Goal: Book appointment/travel/reservation

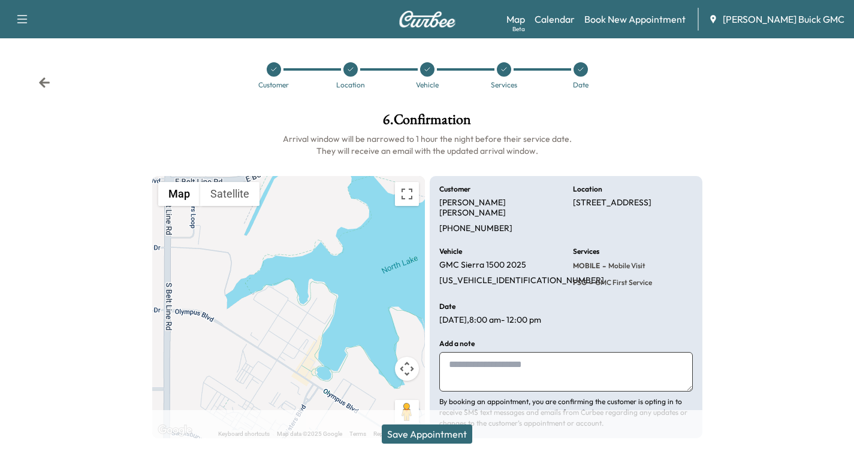
click at [42, 85] on icon at bounding box center [44, 82] width 11 height 10
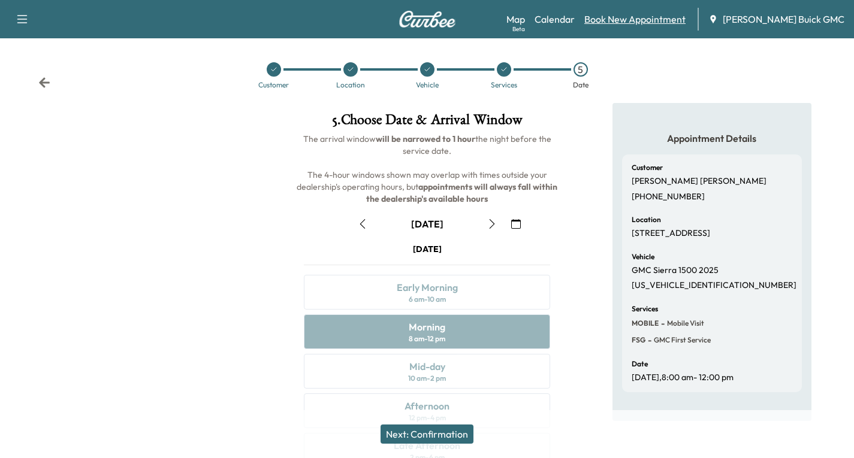
click at [629, 22] on link "Book New Appointment" at bounding box center [634, 19] width 101 height 14
click at [575, 18] on link "Calendar" at bounding box center [555, 19] width 40 height 14
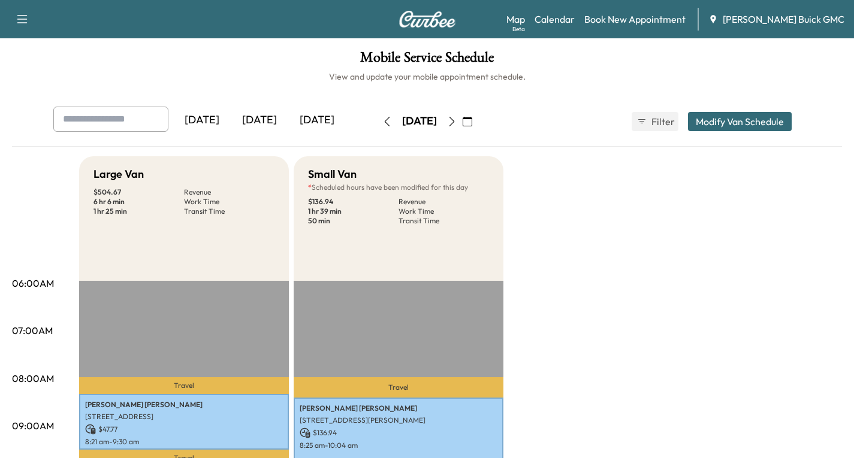
drag, startPoint x: 494, startPoint y: 116, endPoint x: 494, endPoint y: 122, distance: 6.6
click at [478, 120] on button "button" at bounding box center [467, 121] width 20 height 19
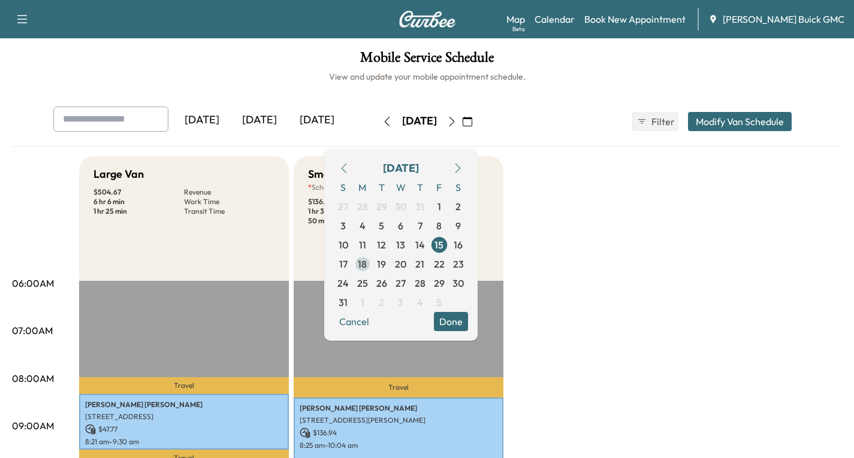
click at [367, 264] on span "18" at bounding box center [362, 264] width 9 height 14
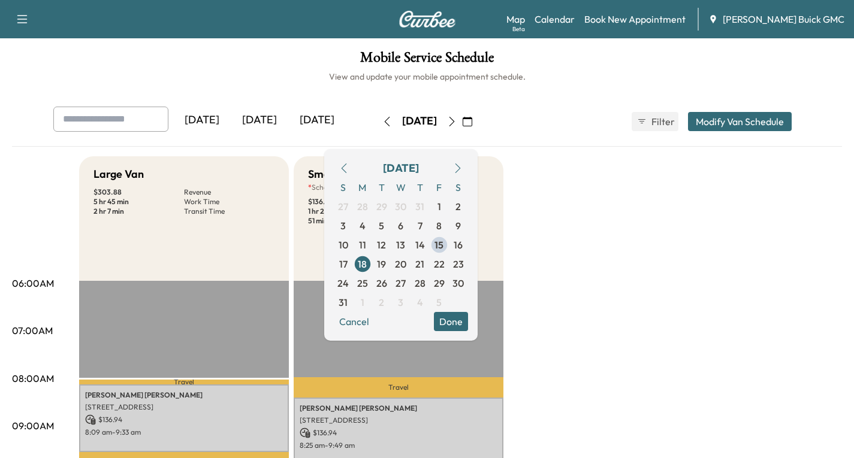
click at [468, 324] on button "Done" at bounding box center [451, 321] width 34 height 19
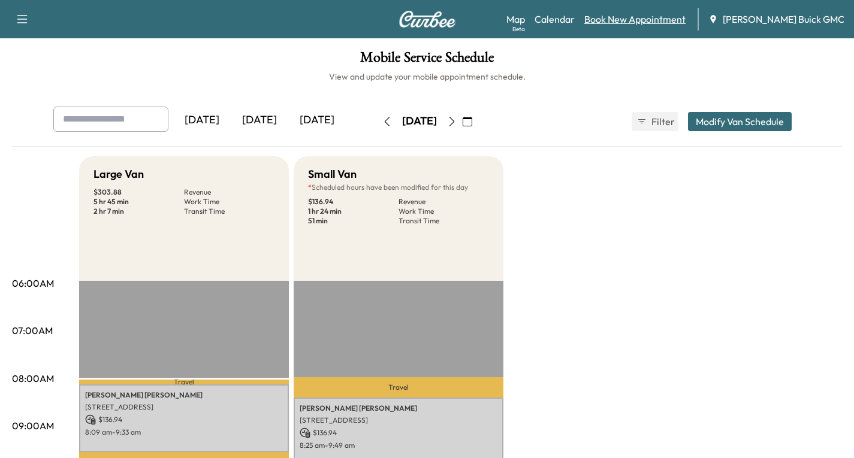
click at [657, 19] on link "Book New Appointment" at bounding box center [634, 19] width 101 height 14
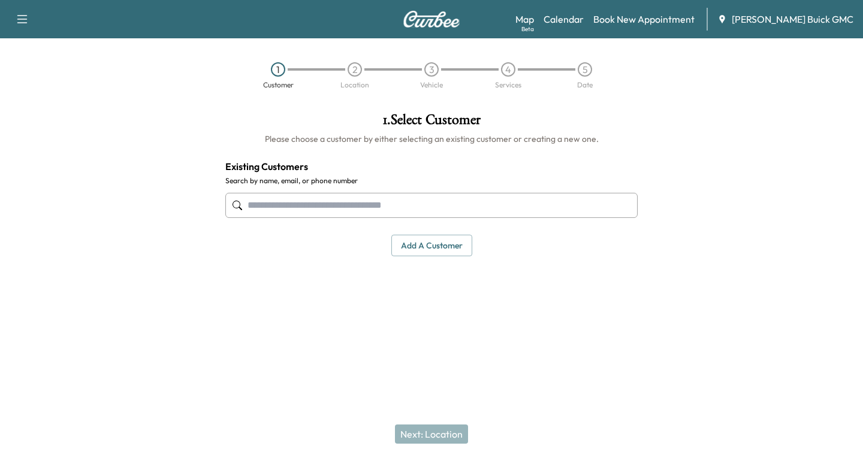
click at [279, 206] on input "text" at bounding box center [431, 205] width 412 height 25
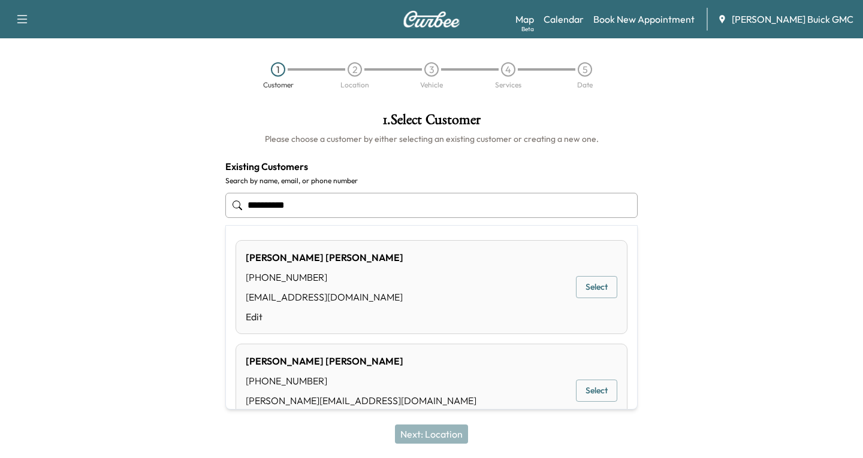
click at [584, 291] on button "Select" at bounding box center [596, 287] width 41 height 22
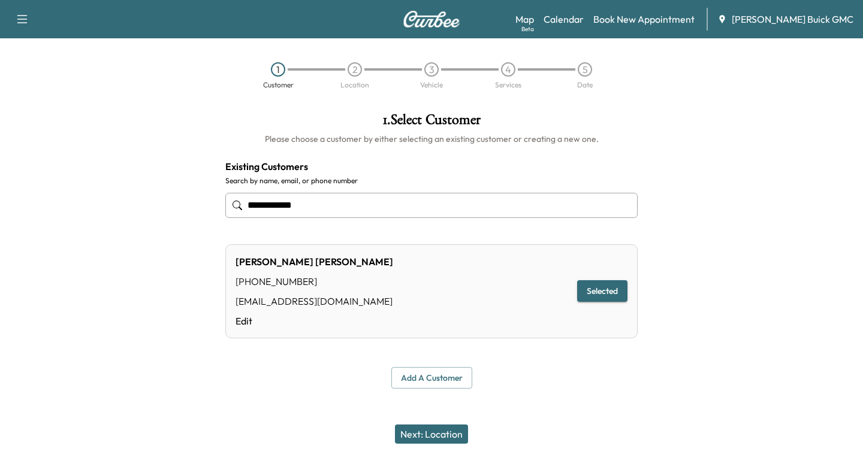
type input "**********"
click at [424, 438] on button "Next: Location" at bounding box center [431, 434] width 73 height 19
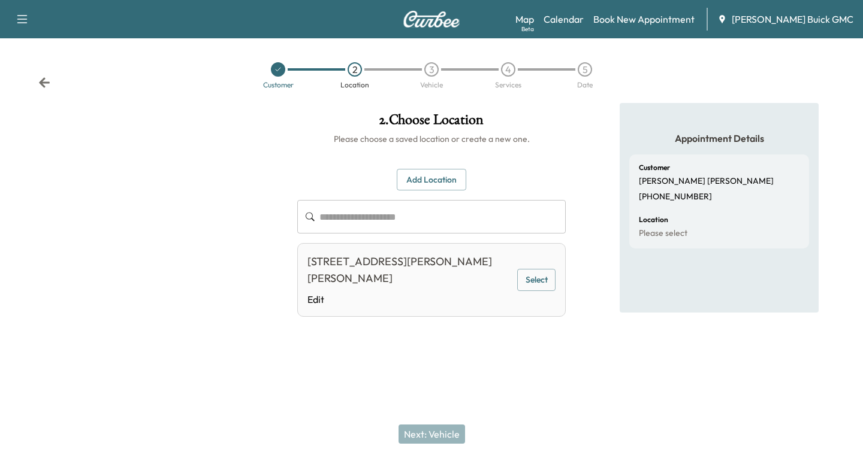
click at [40, 80] on icon at bounding box center [44, 83] width 12 height 12
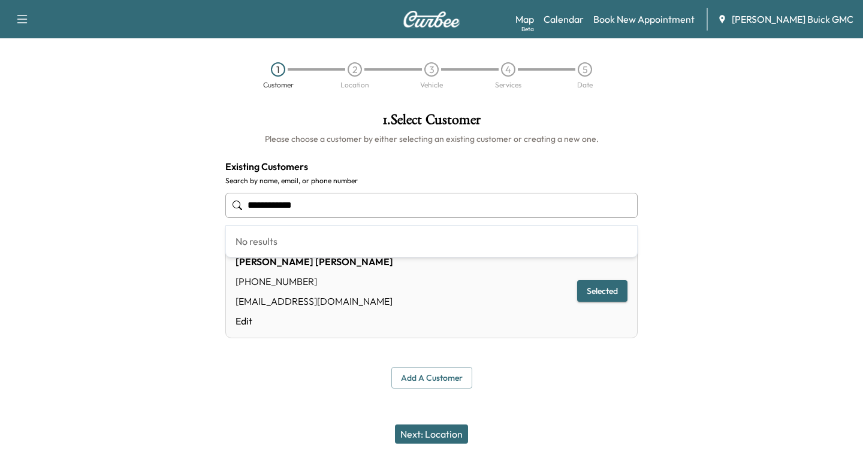
drag, startPoint x: 314, startPoint y: 199, endPoint x: 201, endPoint y: 207, distance: 113.6
click at [201, 207] on div "**********" at bounding box center [431, 250] width 863 height 295
click at [255, 206] on input "text" at bounding box center [431, 205] width 412 height 25
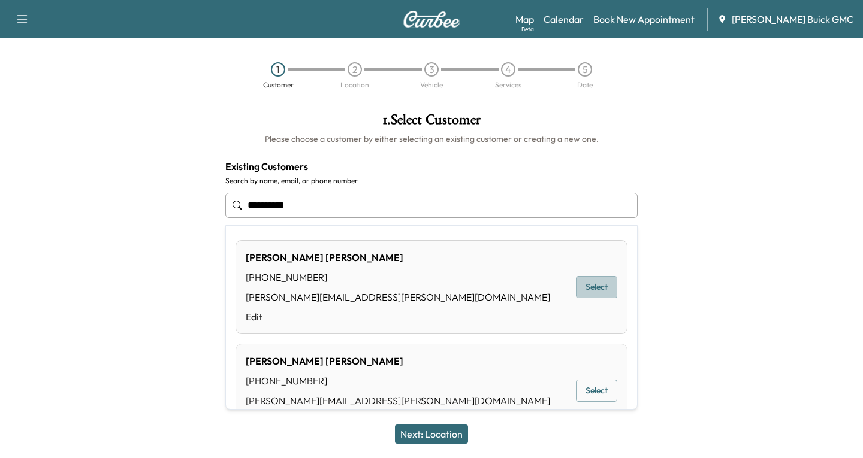
click at [583, 290] on button "Select" at bounding box center [596, 287] width 41 height 22
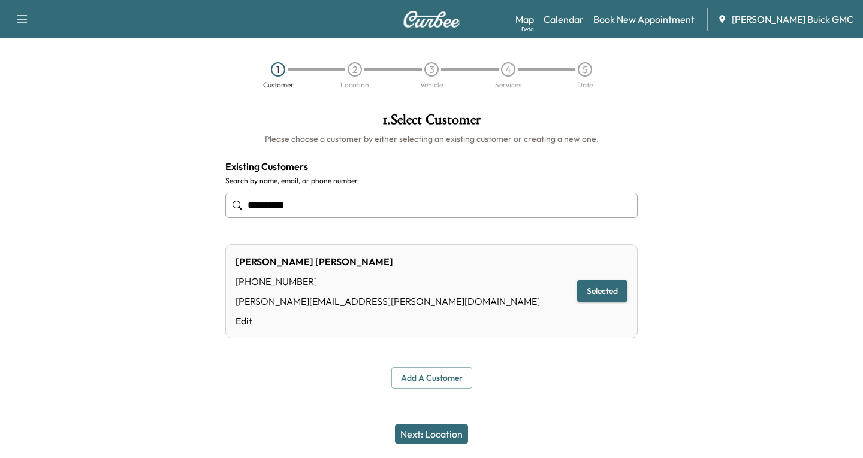
type input "**********"
click at [433, 435] on button "Next: Location" at bounding box center [431, 434] width 73 height 19
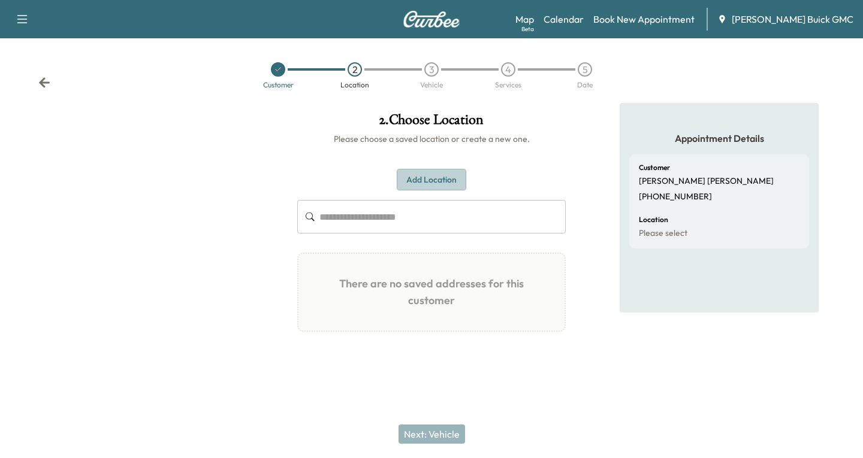
click at [423, 174] on button "Add Location" at bounding box center [432, 180] width 70 height 22
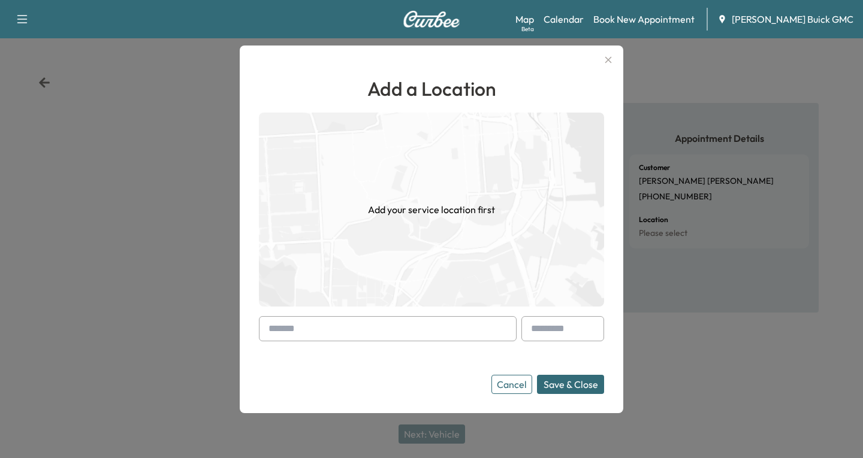
click at [260, 331] on div at bounding box center [388, 328] width 258 height 25
click at [263, 329] on input "text" at bounding box center [388, 328] width 258 height 25
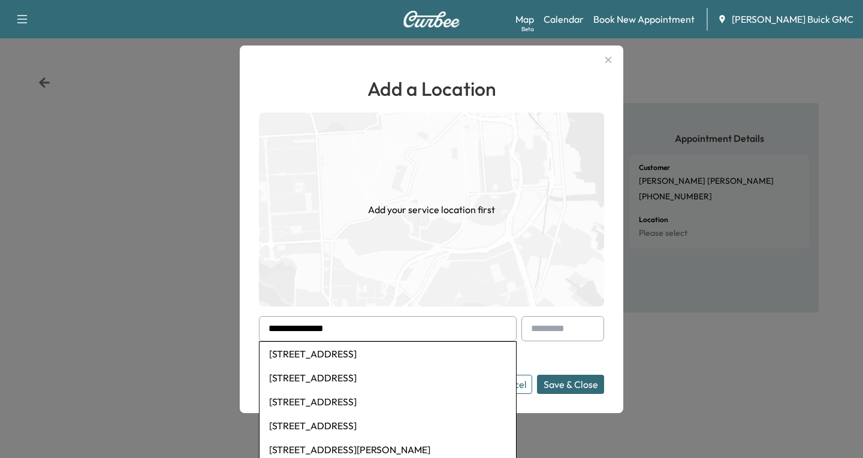
click at [339, 355] on li "2623 Seabiscuit Road, Celina, TX, USA" at bounding box center [388, 354] width 257 height 24
type input "**********"
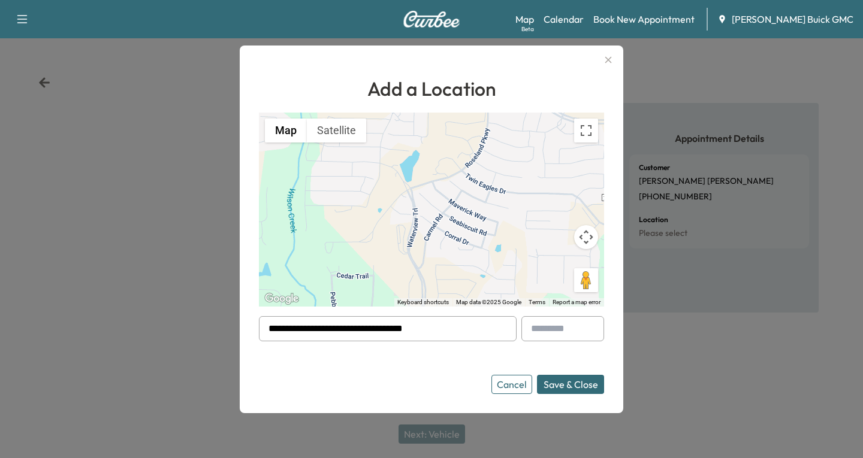
click at [565, 385] on button "Save & Close" at bounding box center [570, 384] width 67 height 19
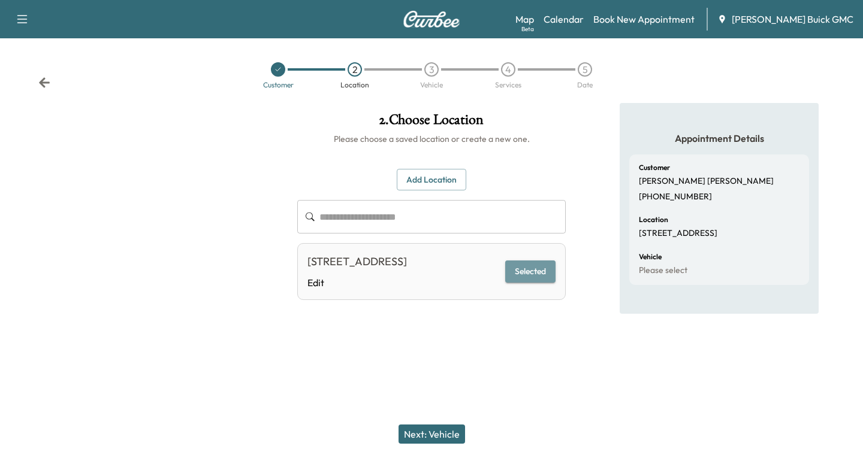
click at [539, 280] on button "Selected" at bounding box center [530, 272] width 50 height 22
click at [532, 279] on button "Selected" at bounding box center [530, 272] width 50 height 22
click at [533, 277] on button "Selected" at bounding box center [530, 272] width 50 height 22
click at [438, 436] on button "Next: Vehicle" at bounding box center [432, 434] width 67 height 19
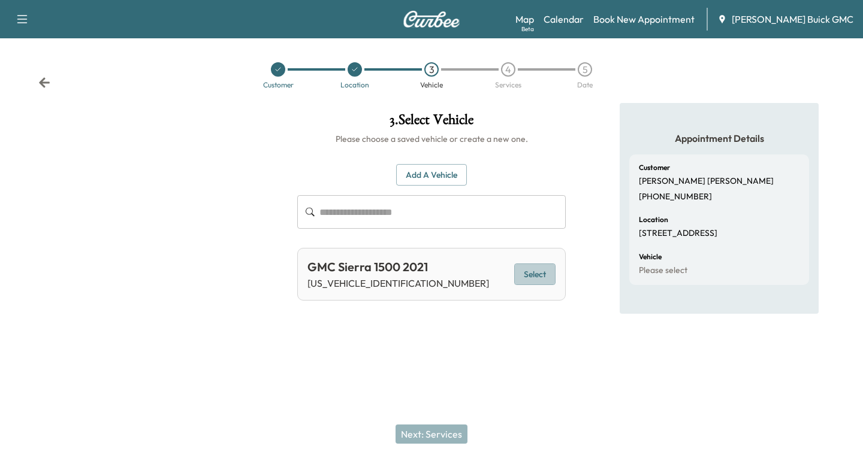
click at [531, 276] on button "Select" at bounding box center [534, 275] width 41 height 22
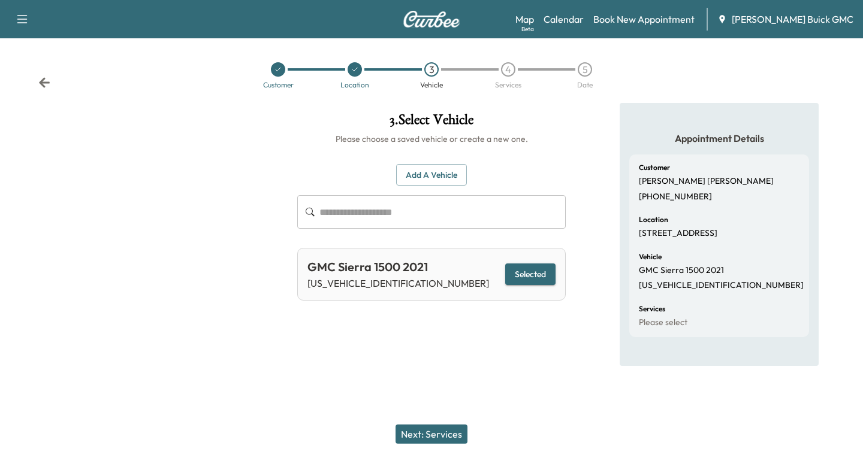
click at [420, 428] on button "Next: Services" at bounding box center [432, 434] width 72 height 19
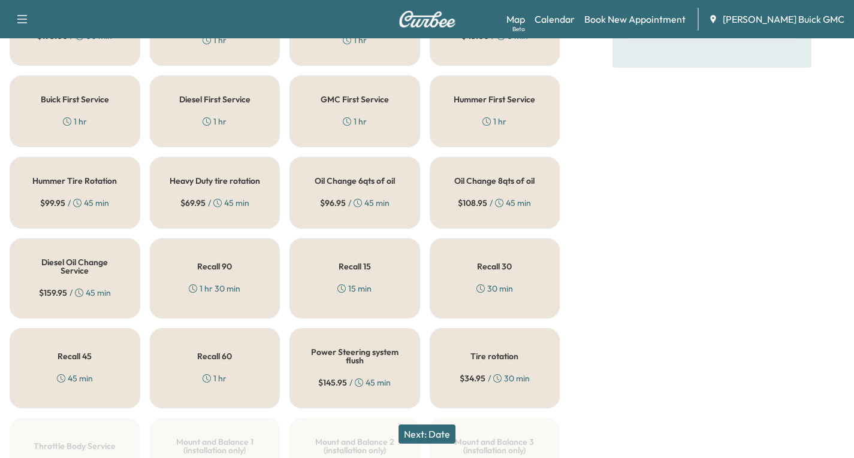
scroll to position [360, 0]
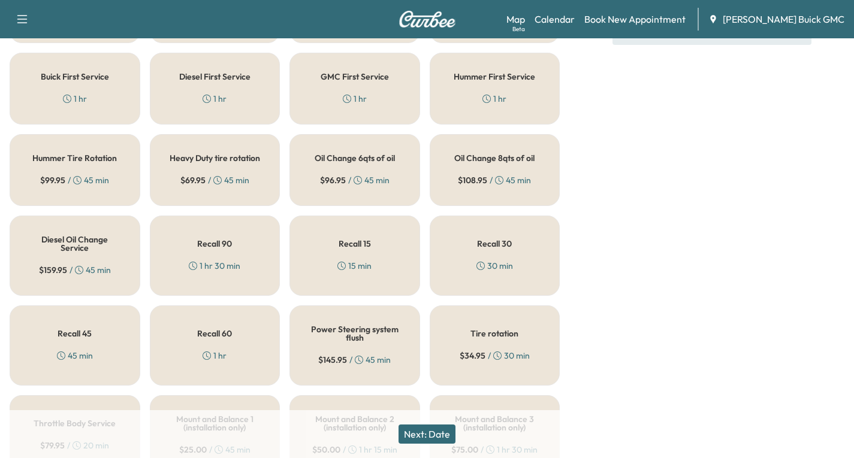
click at [473, 162] on h5 "Oil Change 8qts of oil" at bounding box center [494, 158] width 80 height 8
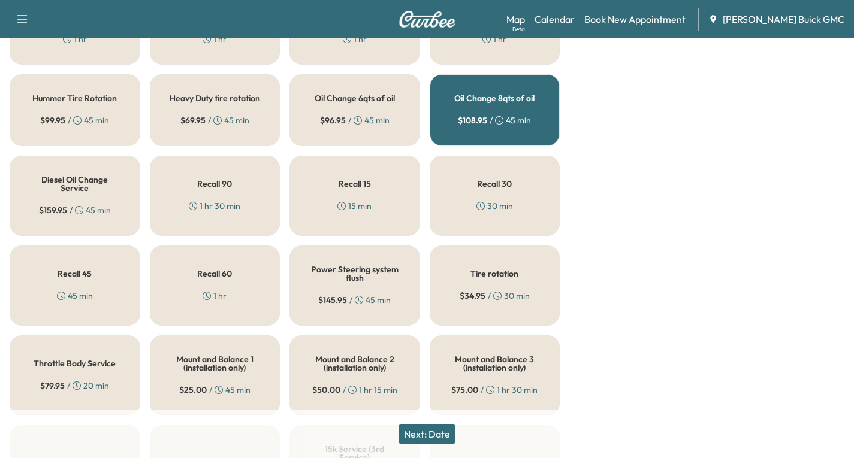
click at [488, 289] on div "Tire rotation $ 34.95 / 30 min" at bounding box center [495, 286] width 131 height 80
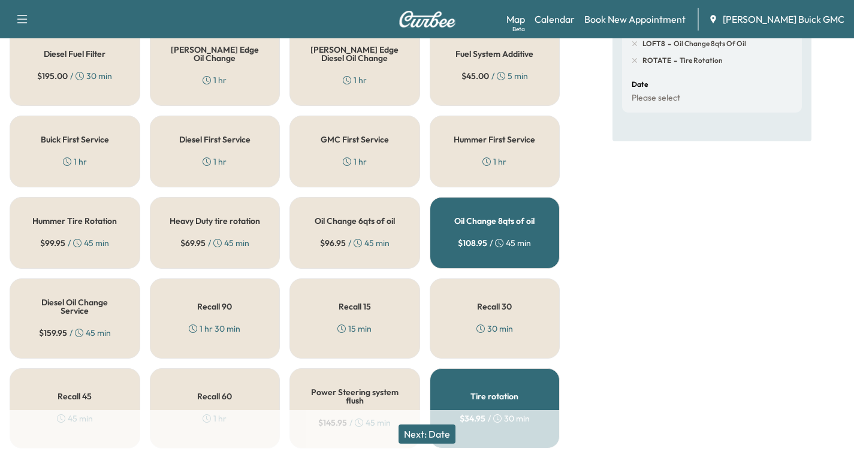
scroll to position [420, 0]
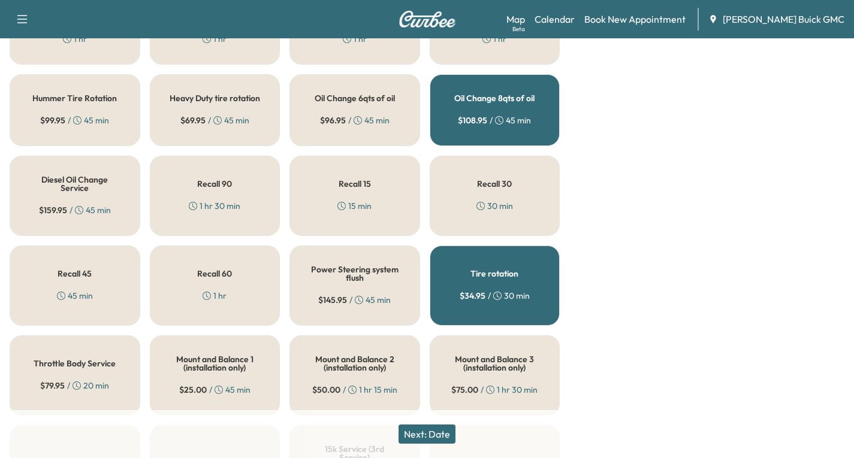
click at [98, 297] on div "Recall 45 45 min" at bounding box center [75, 286] width 131 height 80
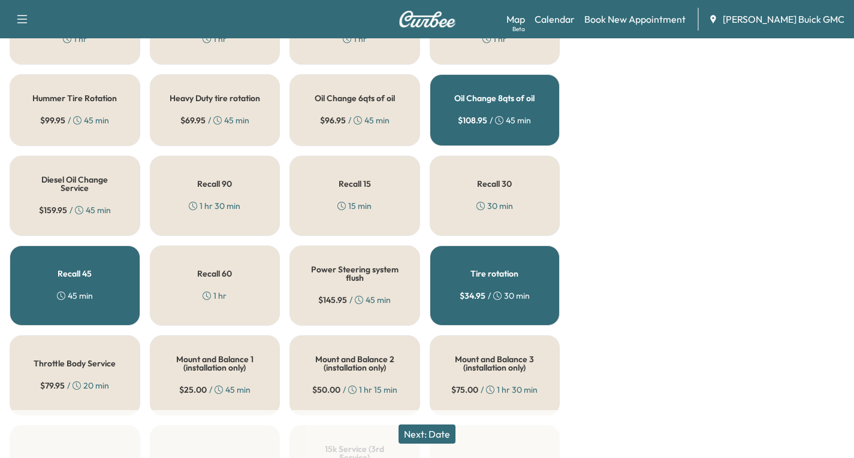
click at [435, 439] on button "Next: Date" at bounding box center [427, 434] width 57 height 19
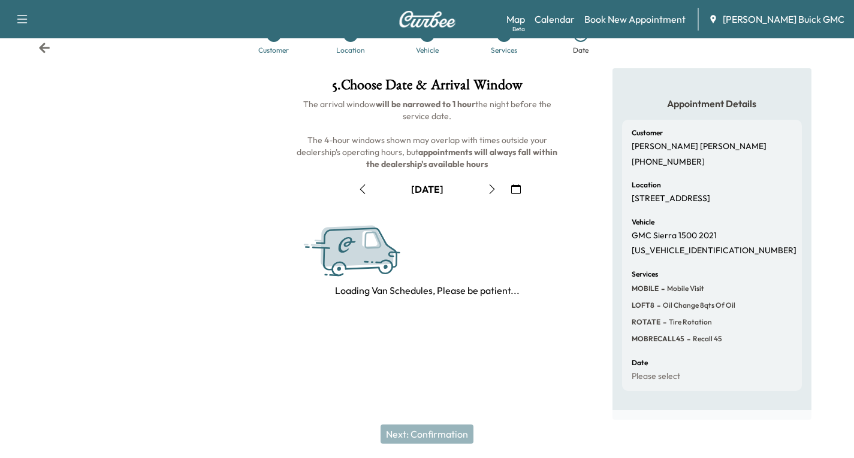
scroll to position [141, 0]
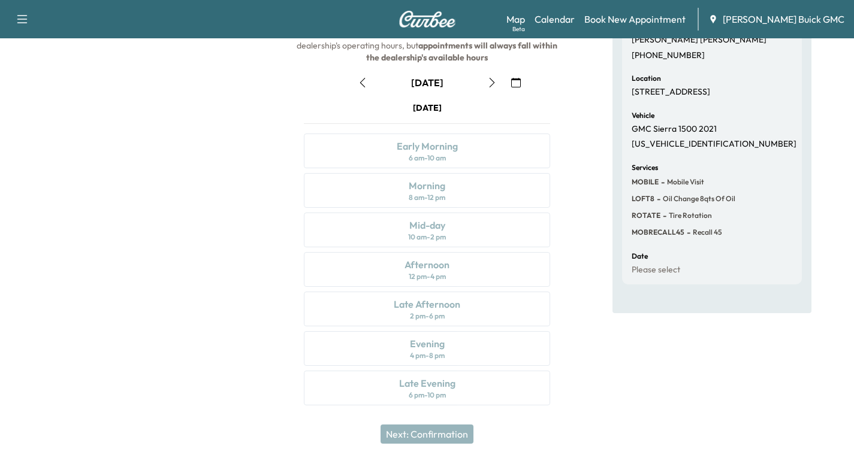
click at [513, 83] on icon "button" at bounding box center [516, 83] width 10 height 10
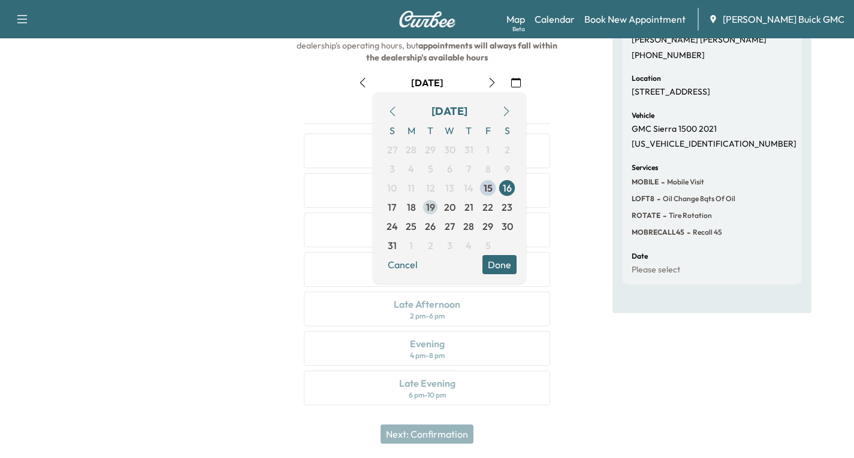
click at [429, 207] on span "19" at bounding box center [430, 207] width 9 height 14
click at [508, 266] on button "Done" at bounding box center [499, 264] width 34 height 19
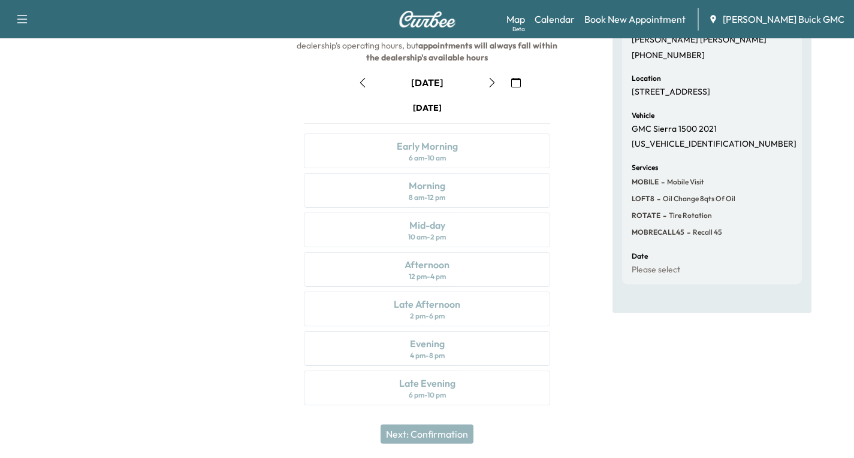
click at [512, 86] on icon "button" at bounding box center [516, 83] width 10 height 10
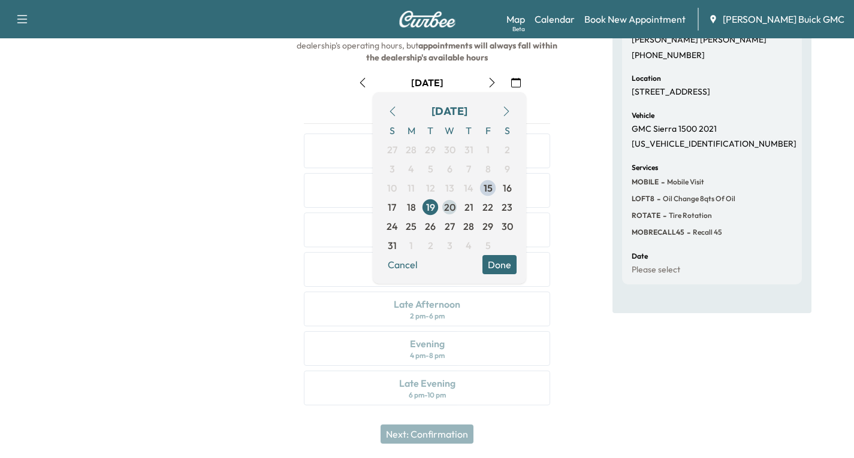
click at [455, 210] on span "20" at bounding box center [449, 207] width 11 height 14
click at [506, 264] on button "Done" at bounding box center [499, 264] width 34 height 19
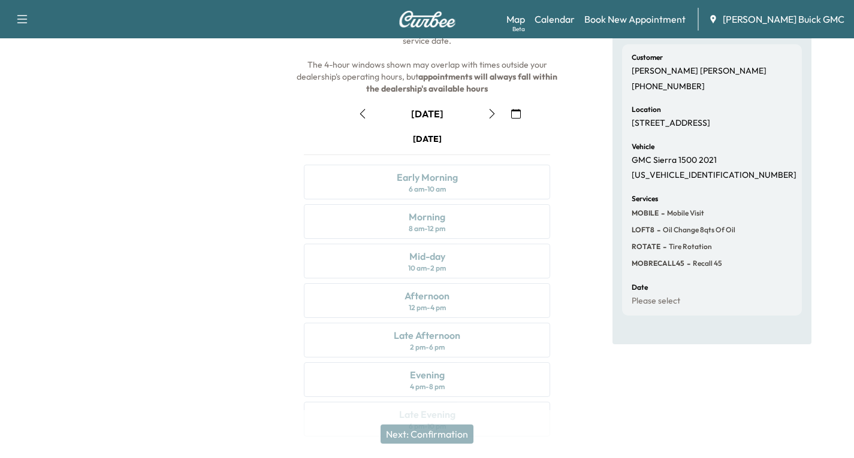
scroll to position [82, 0]
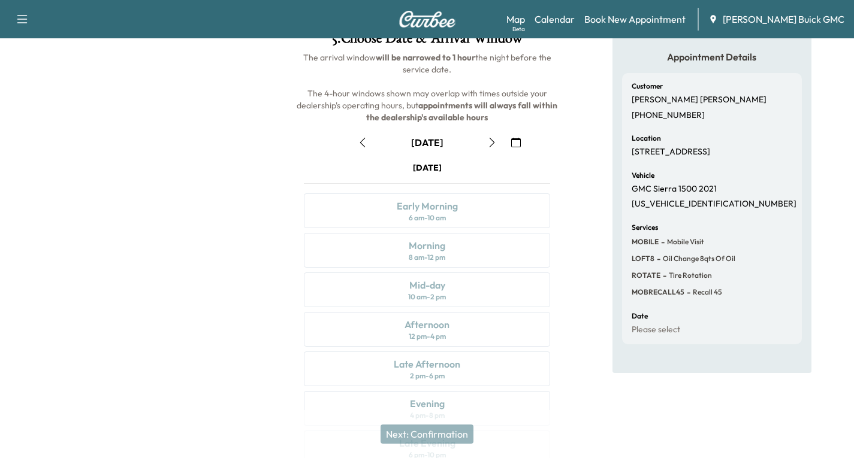
click at [494, 143] on icon "button" at bounding box center [492, 143] width 10 height 10
click at [489, 144] on icon "button" at bounding box center [492, 143] width 10 height 10
click at [360, 143] on icon "button" at bounding box center [363, 143] width 10 height 10
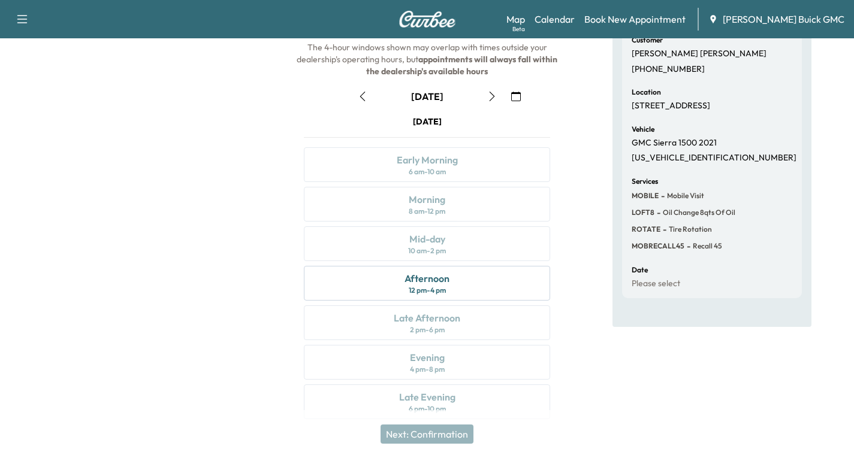
scroll to position [141, 0]
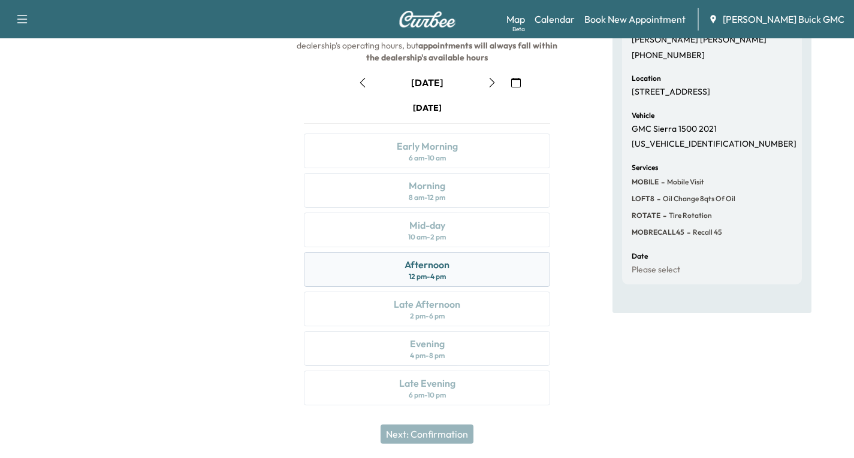
click at [483, 276] on div "Afternoon 12 pm - 4 pm" at bounding box center [427, 269] width 246 height 35
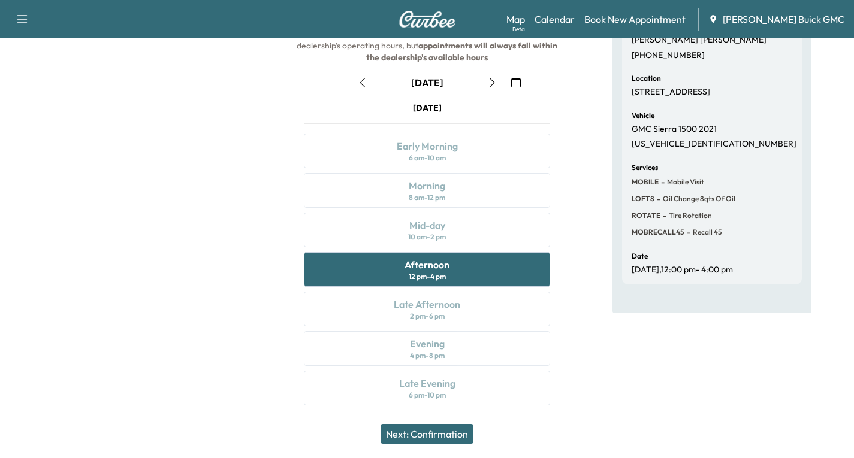
click at [360, 81] on icon "button" at bounding box center [363, 83] width 10 height 10
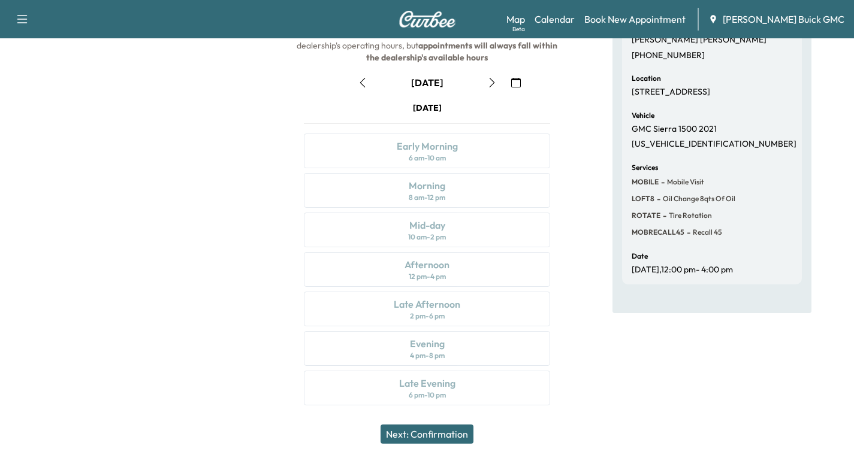
click at [488, 83] on icon "button" at bounding box center [492, 83] width 10 height 10
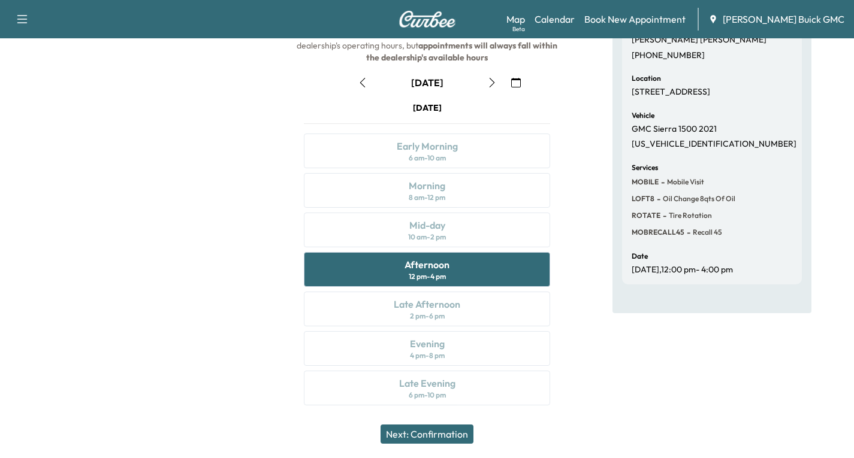
click at [447, 435] on button "Next: Confirmation" at bounding box center [427, 434] width 93 height 19
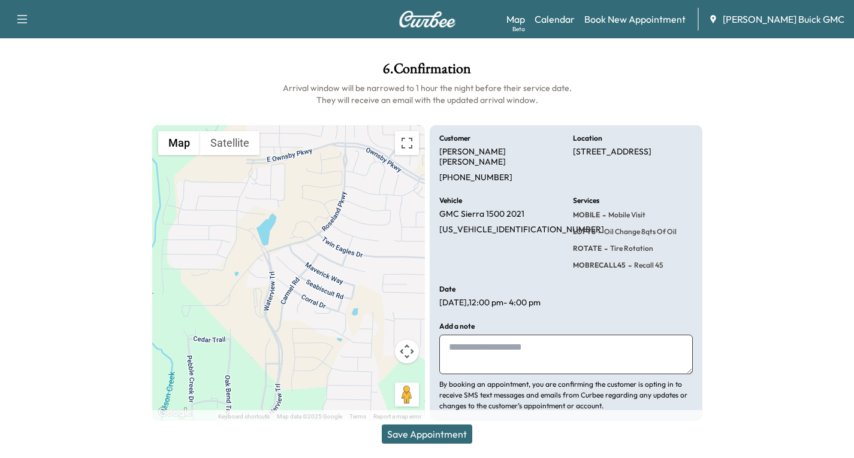
click at [448, 431] on button "Save Appointment" at bounding box center [427, 434] width 91 height 19
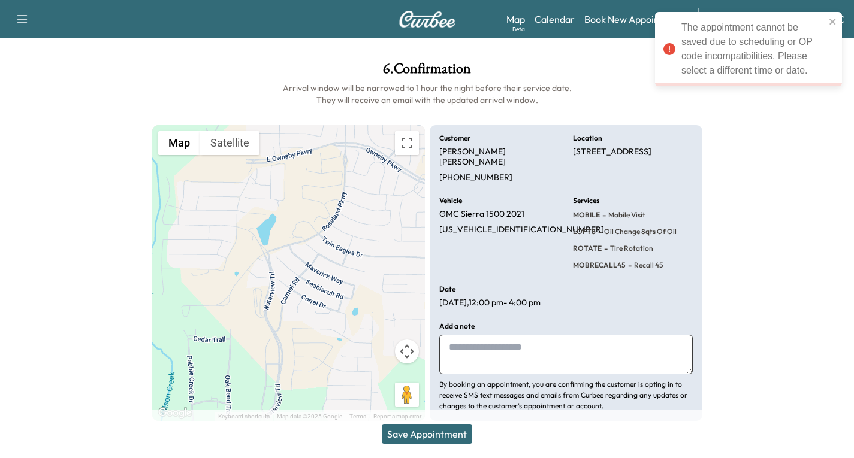
scroll to position [0, 0]
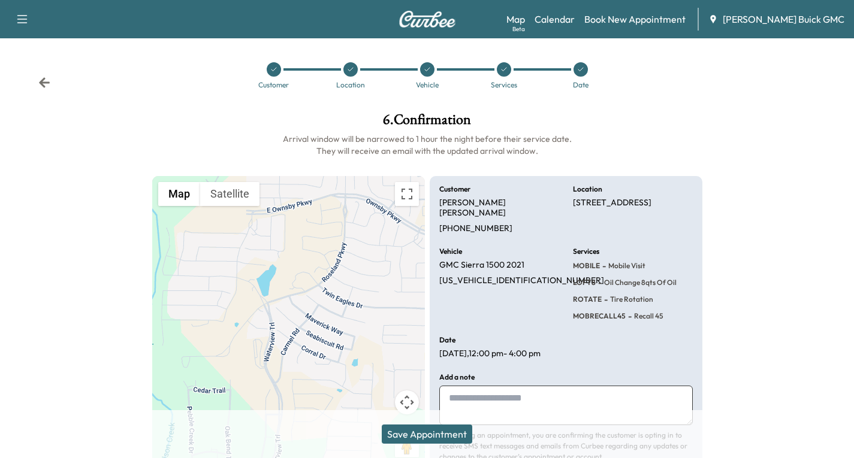
click at [44, 81] on icon at bounding box center [44, 83] width 12 height 12
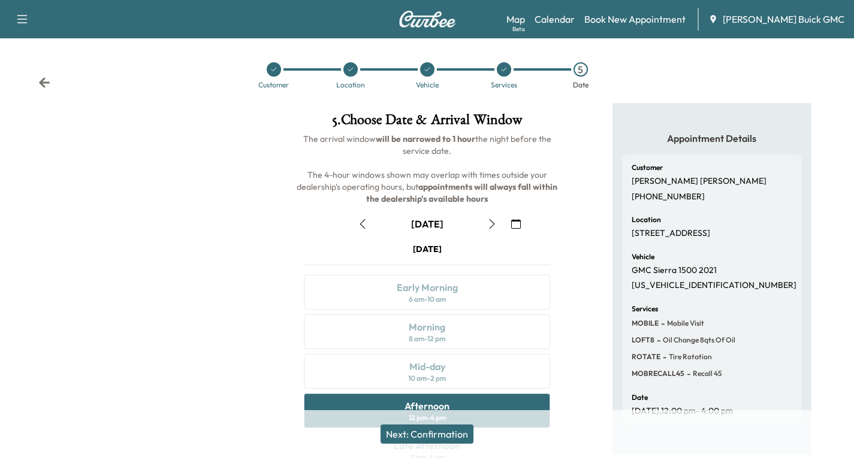
click at [41, 80] on icon at bounding box center [44, 83] width 12 height 12
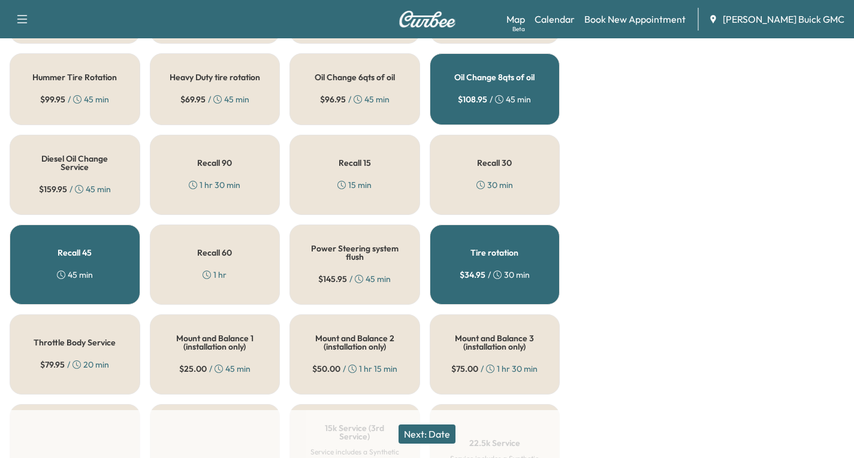
scroll to position [479, 0]
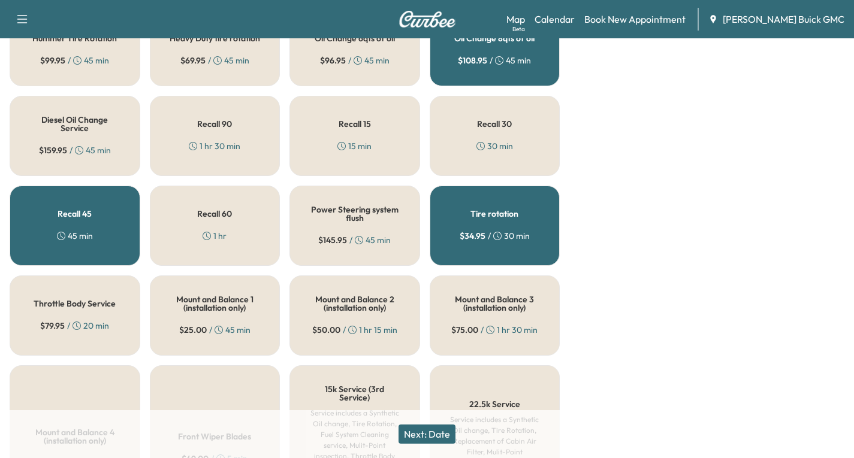
click at [86, 242] on div "45 min" at bounding box center [75, 236] width 36 height 12
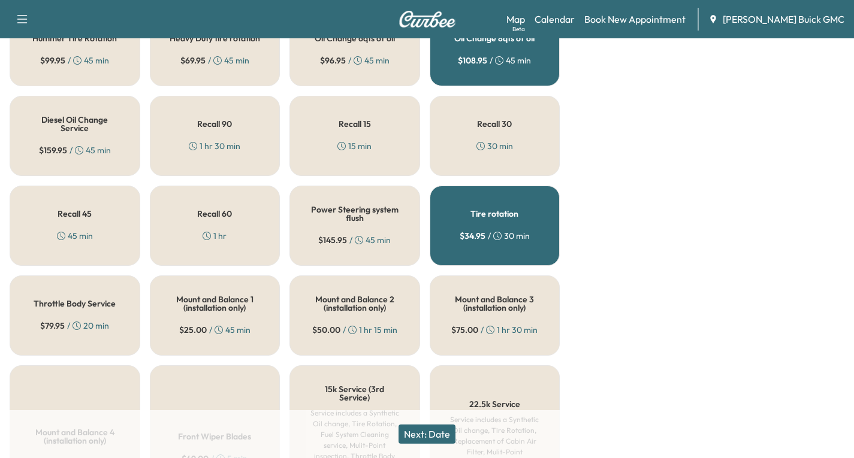
click at [444, 432] on button "Next: Date" at bounding box center [427, 434] width 57 height 19
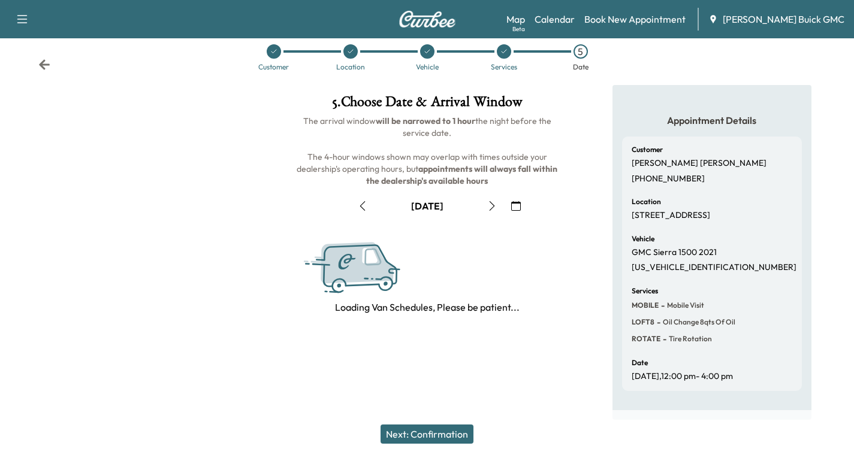
scroll to position [141, 0]
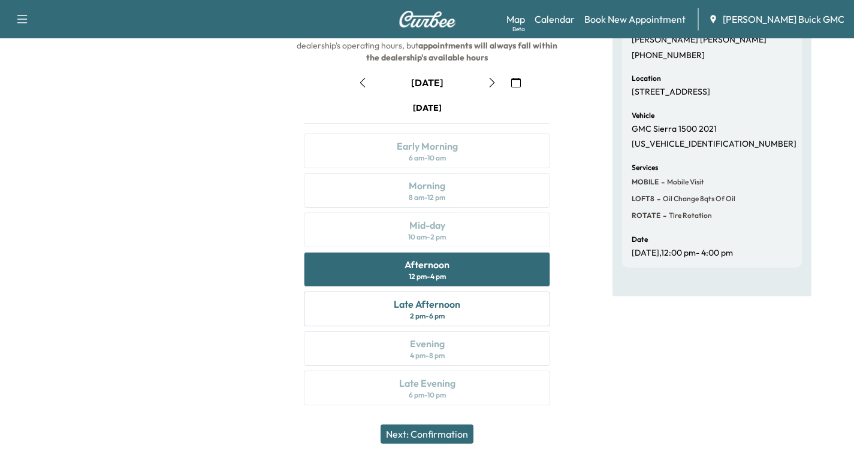
click at [437, 432] on button "Next: Confirmation" at bounding box center [427, 434] width 93 height 19
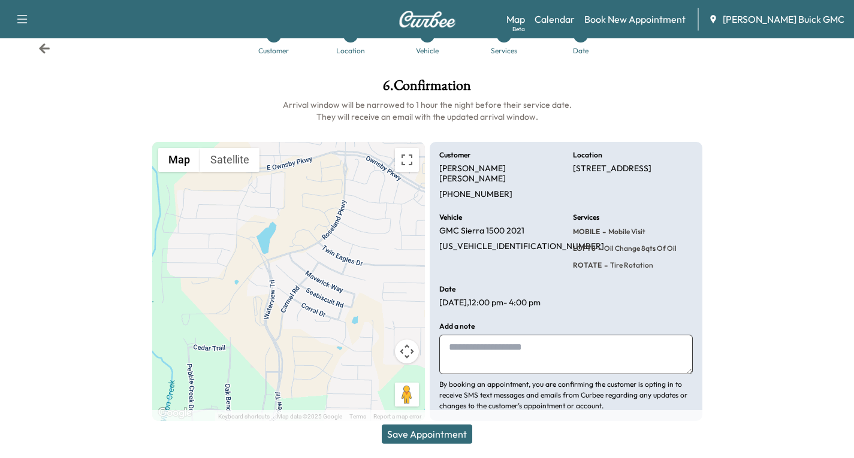
click at [391, 432] on button "Save Appointment" at bounding box center [427, 434] width 91 height 19
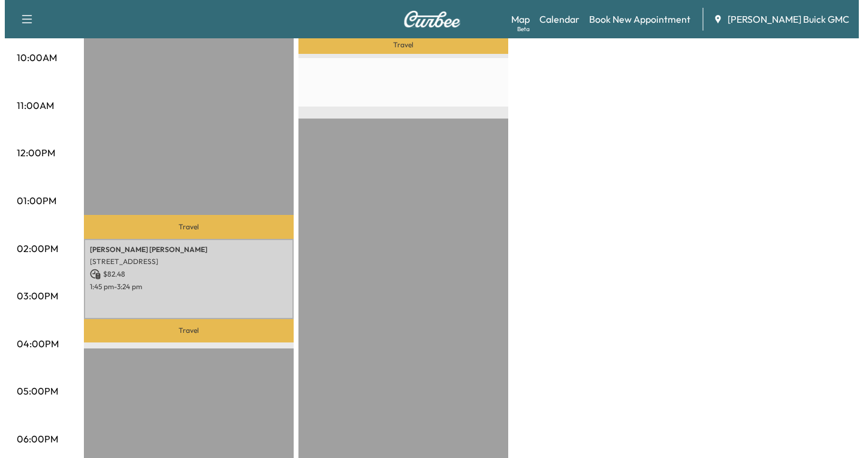
scroll to position [420, 0]
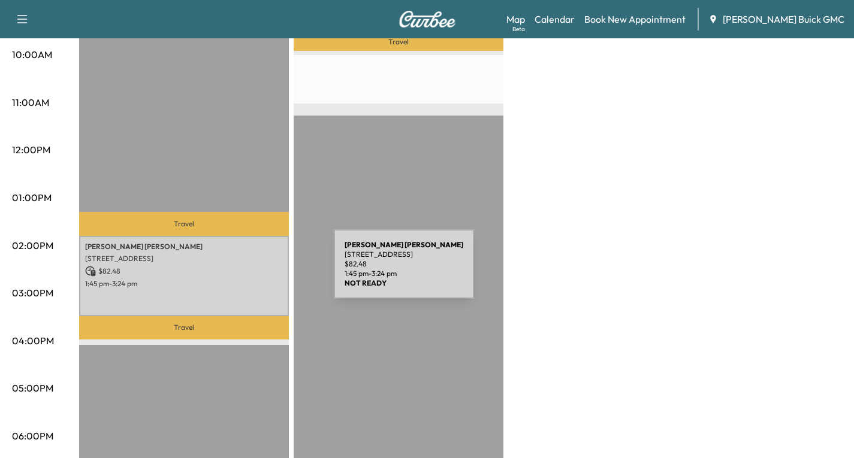
drag, startPoint x: 244, startPoint y: 272, endPoint x: 273, endPoint y: 291, distance: 35.4
click at [273, 291] on div "Jay Kraber 2623 Seabiscuit Rd, Celina, TX 75009, USA $ 82.48 1:45 pm - 3:24 pm" at bounding box center [184, 276] width 210 height 80
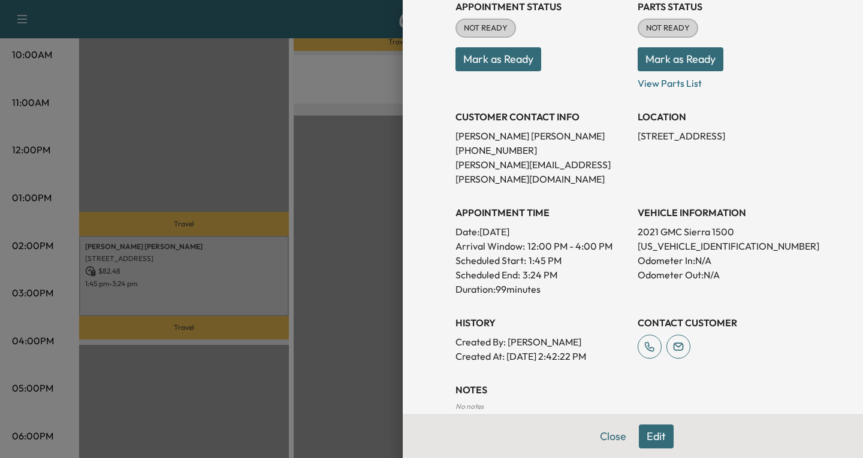
scroll to position [240, 0]
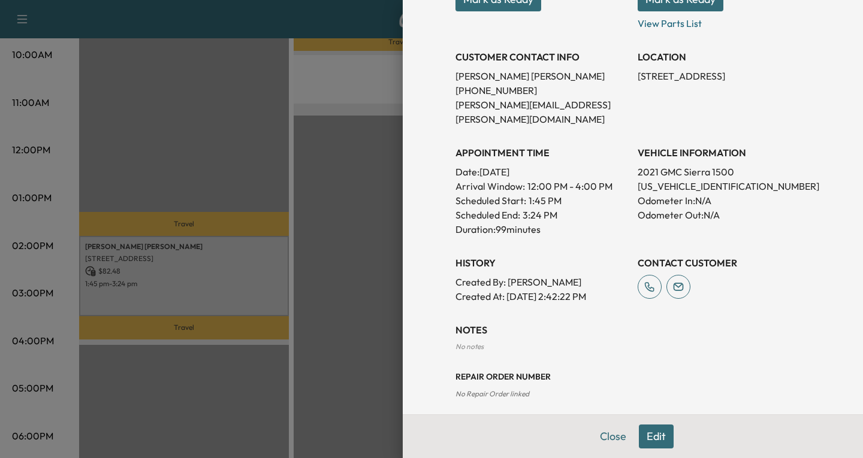
click at [651, 436] on button "Edit" at bounding box center [656, 437] width 35 height 24
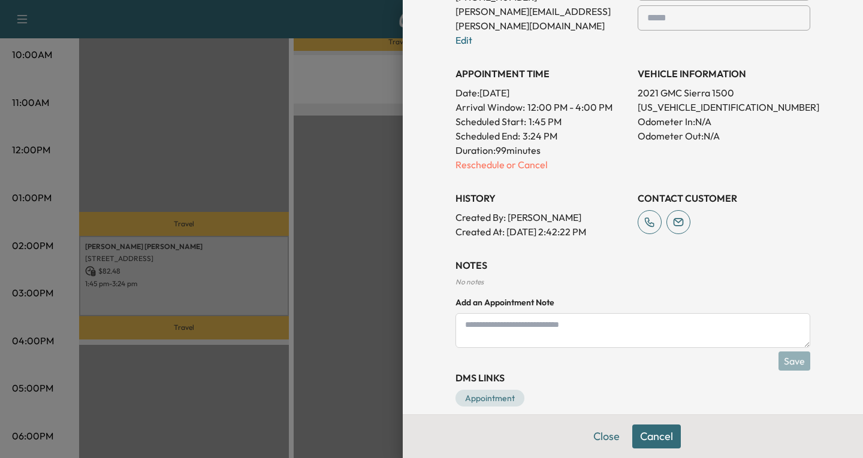
scroll to position [360, 0]
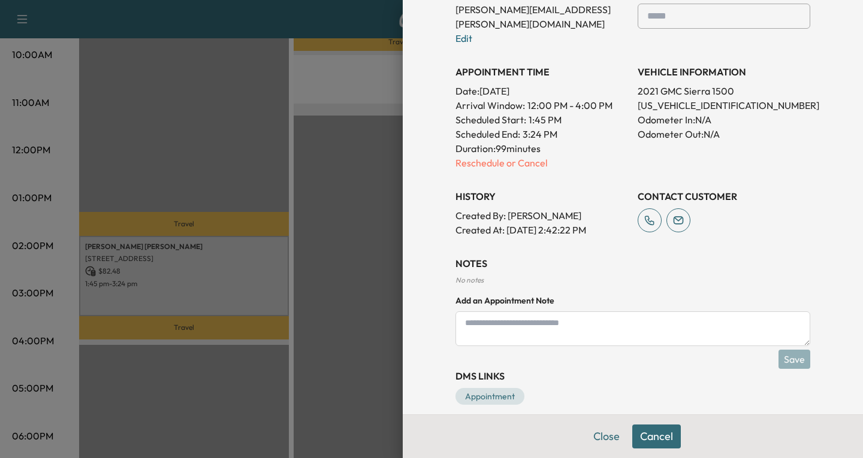
click at [463, 312] on textarea at bounding box center [633, 329] width 355 height 35
click at [491, 312] on textarea "********" at bounding box center [633, 329] width 355 height 35
paste textarea "**********"
type textarea "**********"
click at [779, 350] on button "Save" at bounding box center [795, 359] width 32 height 19
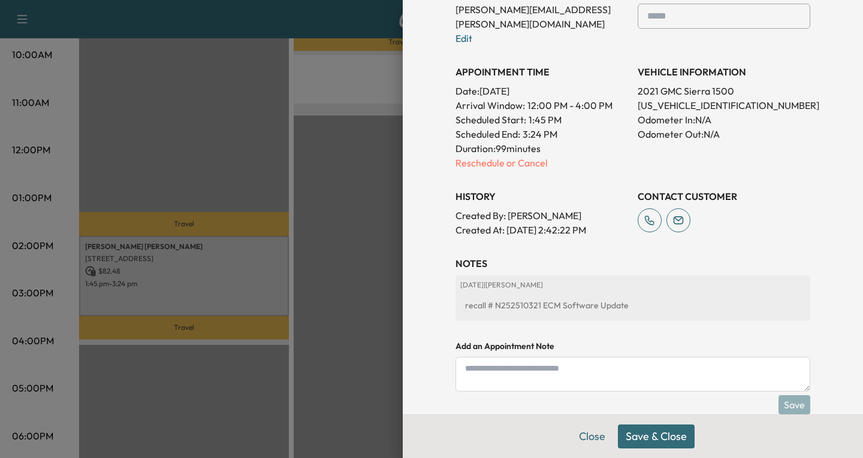
click at [625, 439] on button "Save & Close" at bounding box center [656, 437] width 77 height 24
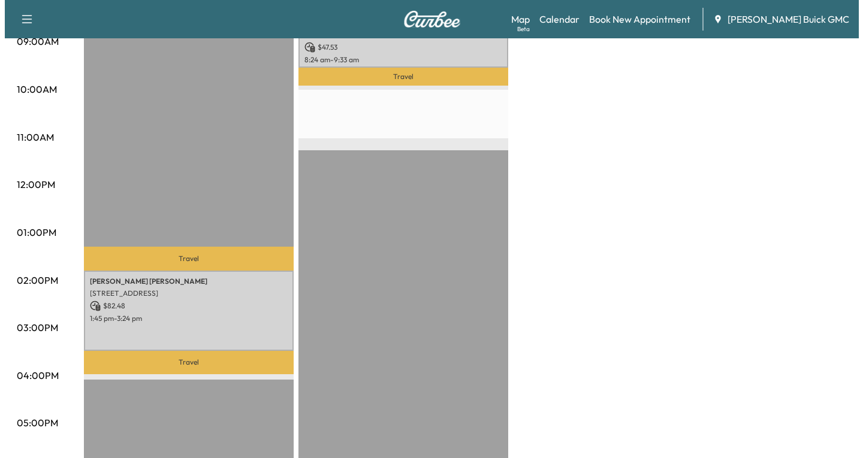
scroll to position [420, 0]
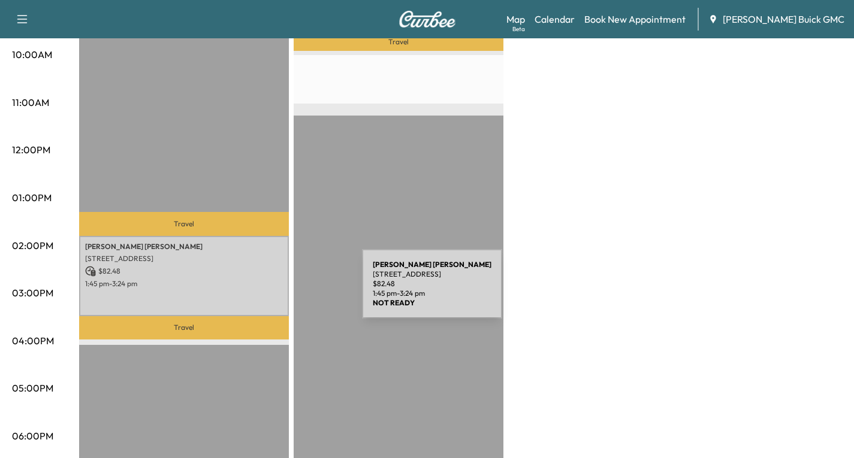
drag, startPoint x: 264, startPoint y: 288, endPoint x: 272, endPoint y: 291, distance: 9.1
click at [272, 291] on div "Jay Kraber 2623 Seabiscuit Rd, Celina, TX 75009, USA $ 82.48 1:45 pm - 3:24 pm" at bounding box center [184, 276] width 210 height 80
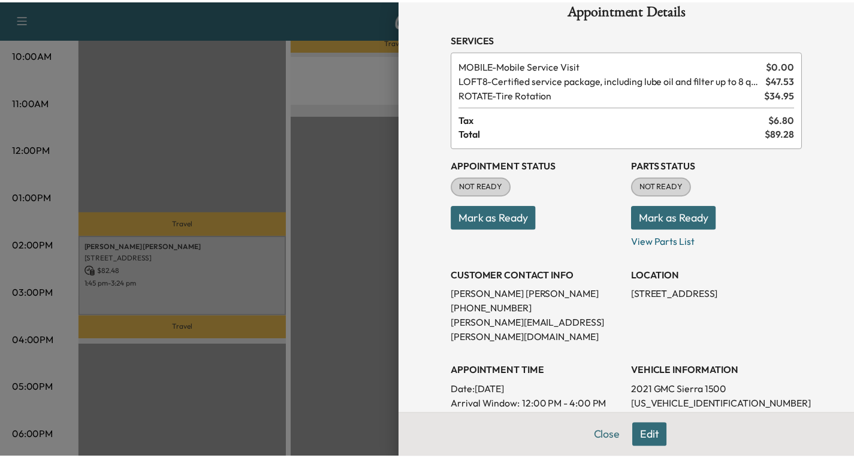
scroll to position [0, 0]
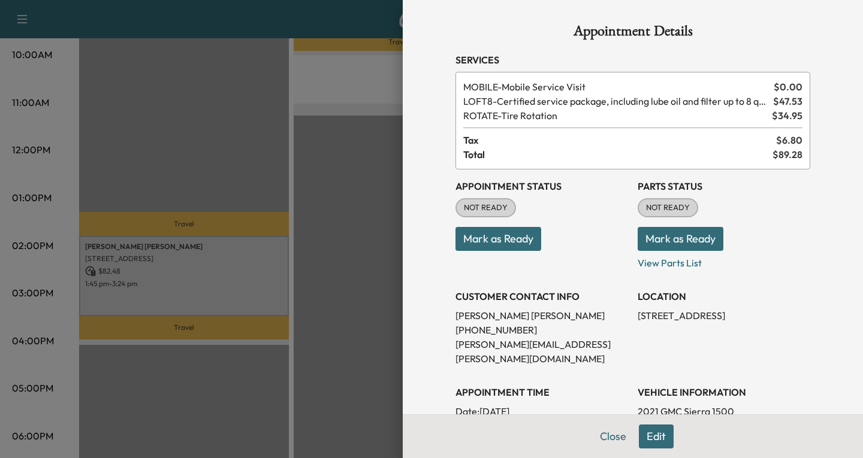
click at [360, 171] on div at bounding box center [431, 229] width 863 height 458
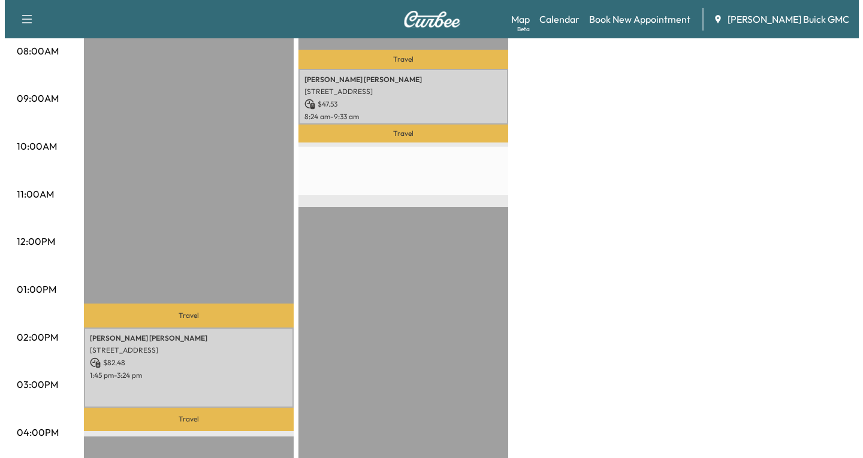
scroll to position [420, 0]
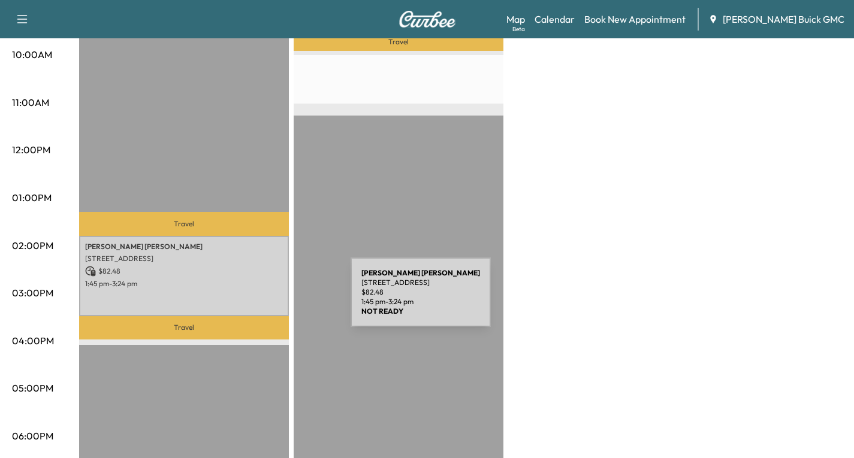
drag, startPoint x: 230, startPoint y: 286, endPoint x: 271, endPoint y: 294, distance: 41.5
click at [271, 294] on div "Jay Kraber 2623 Seabiscuit Rd, Celina, TX 75009, USA $ 82.48 1:45 pm - 3:24 pm" at bounding box center [184, 276] width 210 height 80
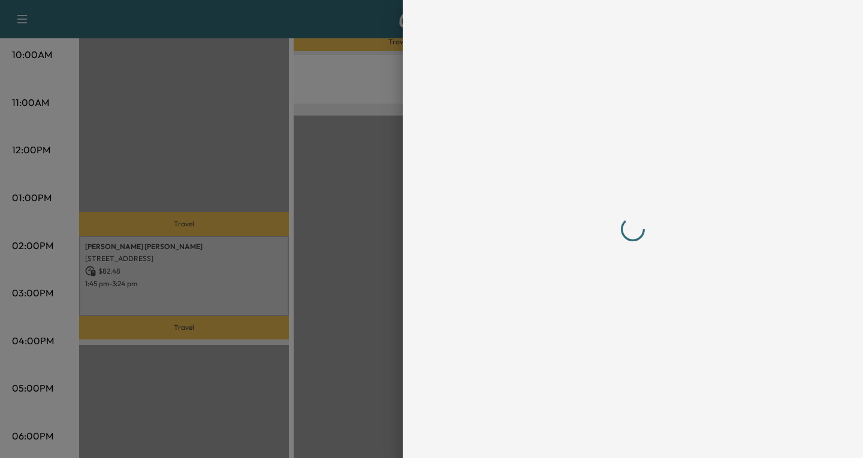
click at [281, 279] on div at bounding box center [431, 229] width 863 height 458
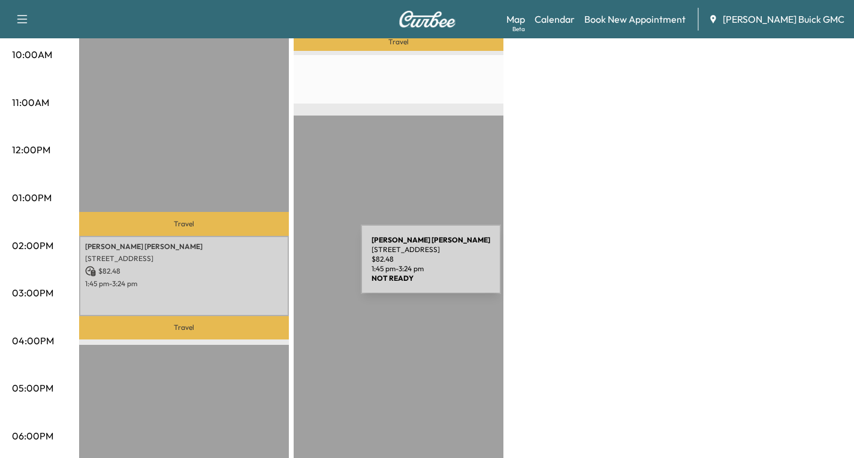
click at [271, 267] on p "$ 82.48" at bounding box center [184, 271] width 198 height 11
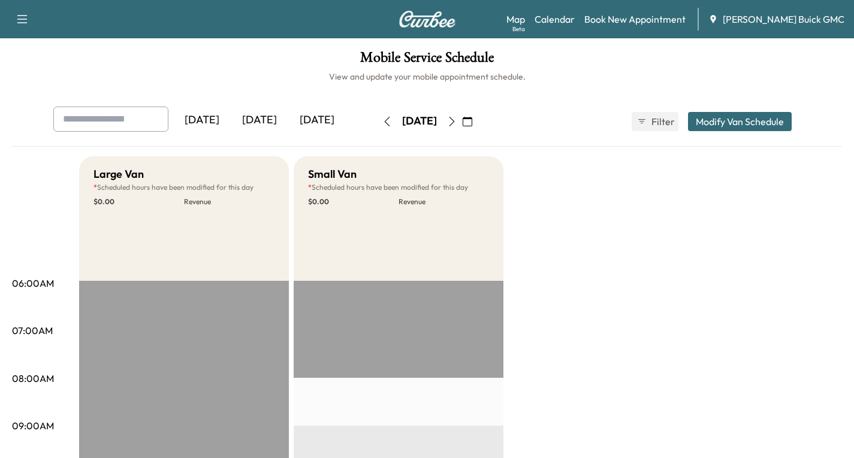
click at [457, 123] on icon "button" at bounding box center [452, 122] width 10 height 10
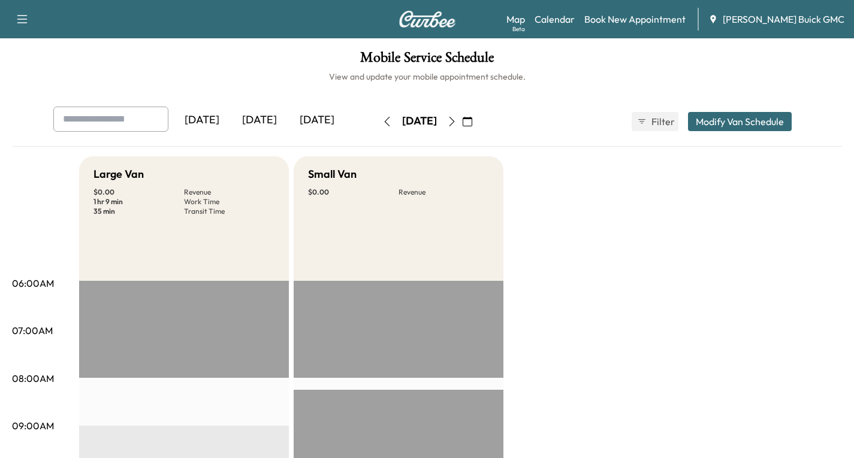
click at [382, 118] on icon "button" at bounding box center [387, 122] width 10 height 10
